Goal: Task Accomplishment & Management: Use online tool/utility

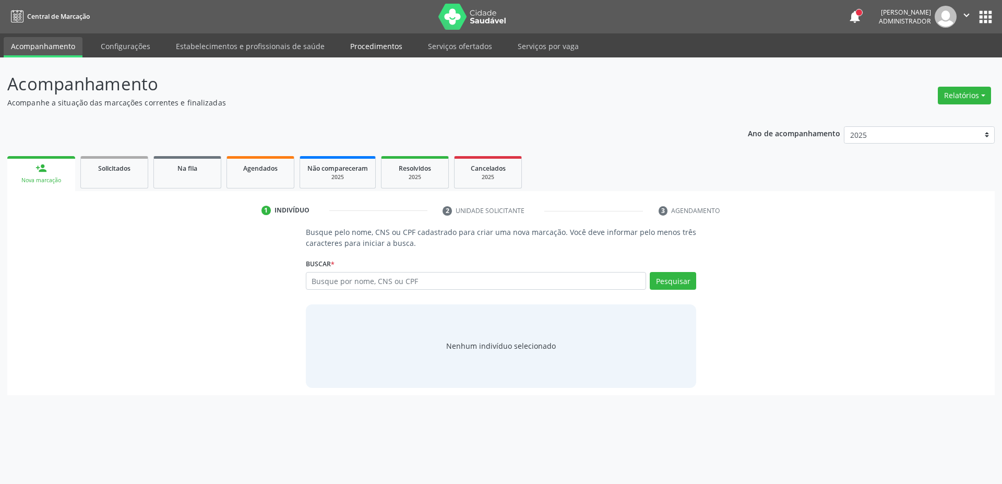
click at [389, 45] on link "Procedimentos" at bounding box center [376, 46] width 67 height 18
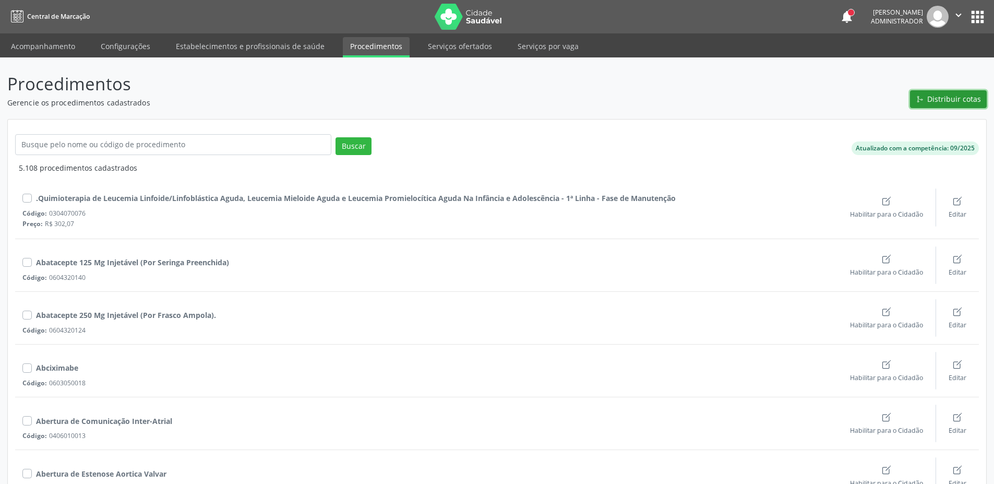
click at [941, 98] on span "Distribuir cotas" at bounding box center [954, 98] width 54 height 11
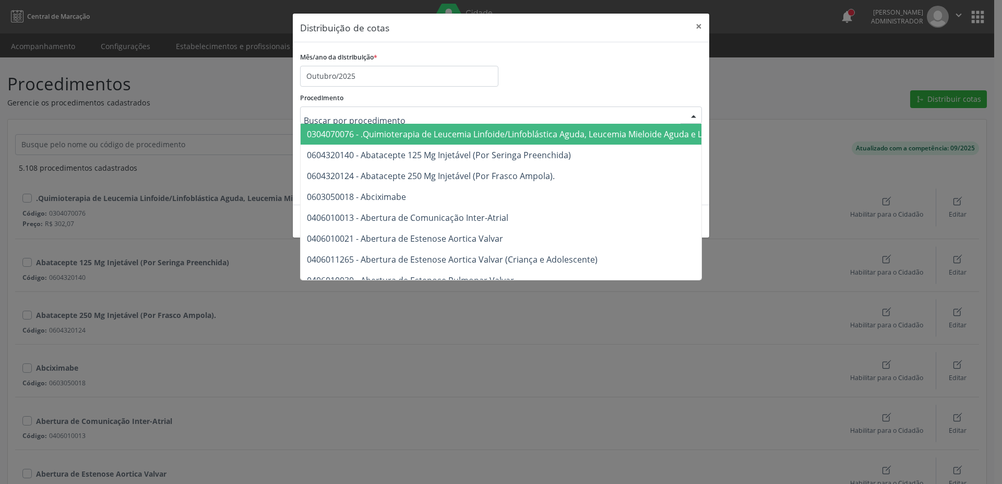
click at [559, 71] on div "Mês/ano da distribuição * Outubro/2025" at bounding box center [500, 68] width 407 height 37
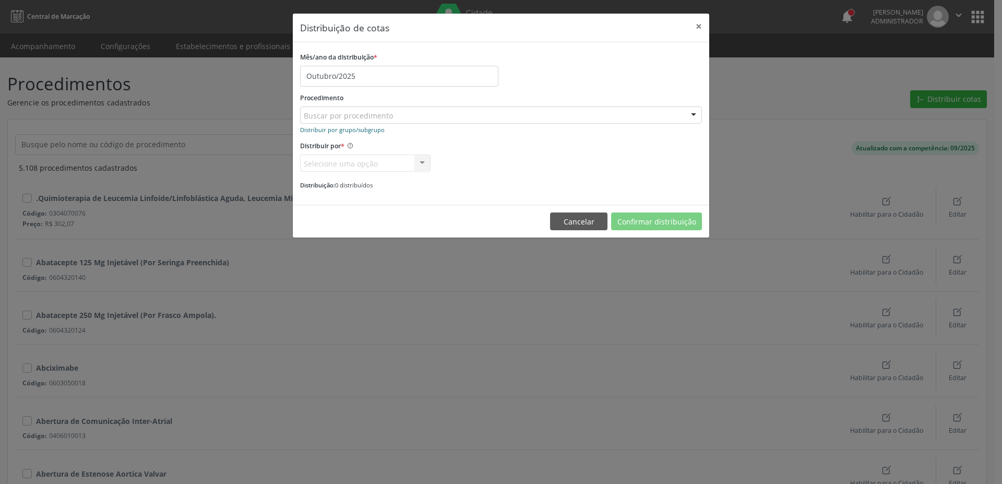
click at [361, 127] on small "Distribuir por grupo/subgrupo" at bounding box center [342, 130] width 85 height 8
click at [570, 60] on div "Mês/ano da distribuição * Outubro/2025" at bounding box center [500, 68] width 407 height 37
click at [697, 29] on button "×" at bounding box center [698, 27] width 21 height 26
